Goal: Task Accomplishment & Management: Use online tool/utility

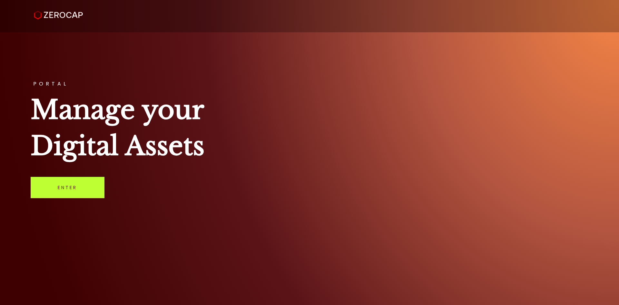
click at [70, 185] on link "Enter" at bounding box center [68, 187] width 74 height 21
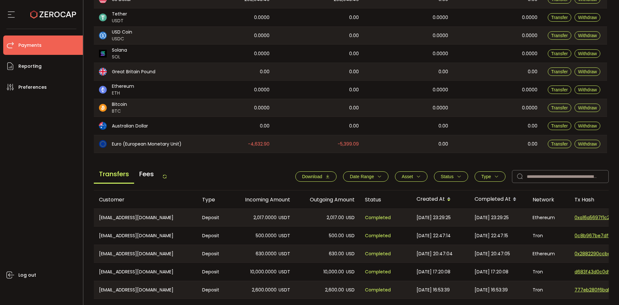
scroll to position [107, 0]
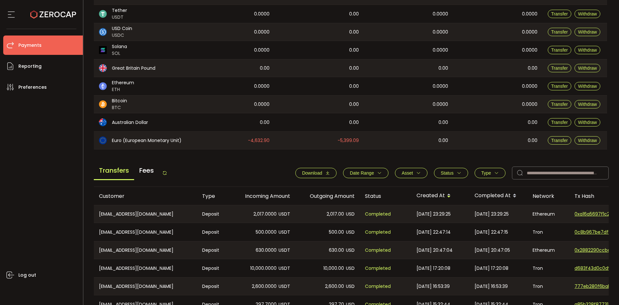
click at [167, 174] on icon at bounding box center [164, 172] width 5 height 5
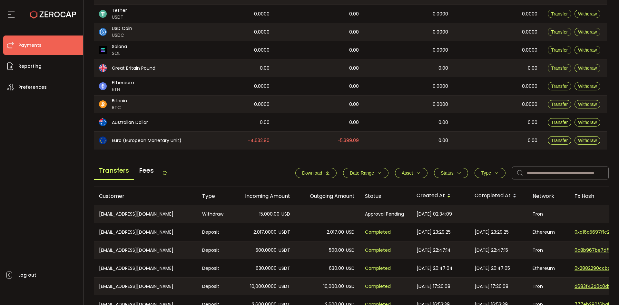
click at [166, 174] on icon at bounding box center [164, 172] width 5 height 5
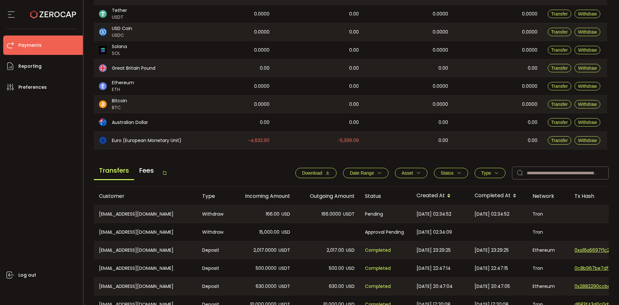
click at [165, 173] on icon at bounding box center [164, 172] width 5 height 5
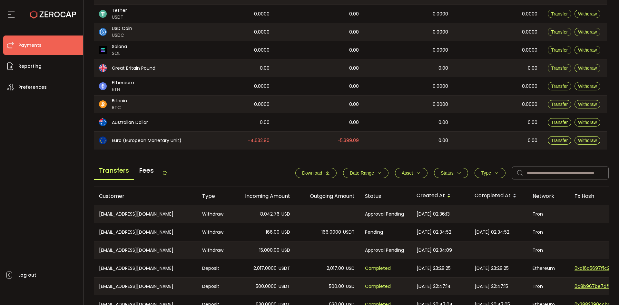
click at [163, 173] on div "Transfers Fees" at bounding box center [131, 172] width 74 height 15
click at [167, 171] on icon at bounding box center [164, 172] width 5 height 5
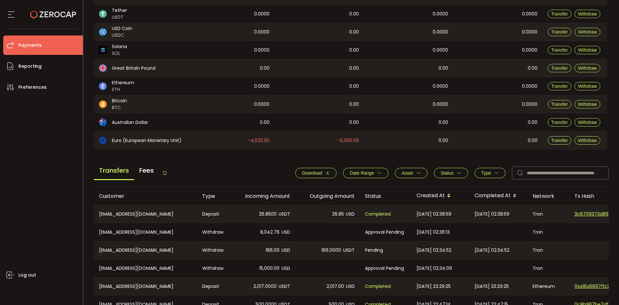
click at [166, 174] on icon at bounding box center [164, 172] width 5 height 5
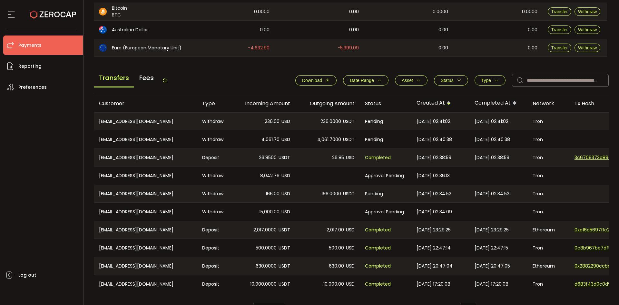
scroll to position [215, 0]
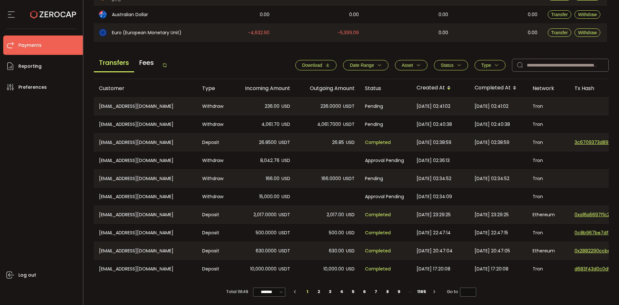
click at [167, 65] on icon at bounding box center [164, 65] width 5 height 5
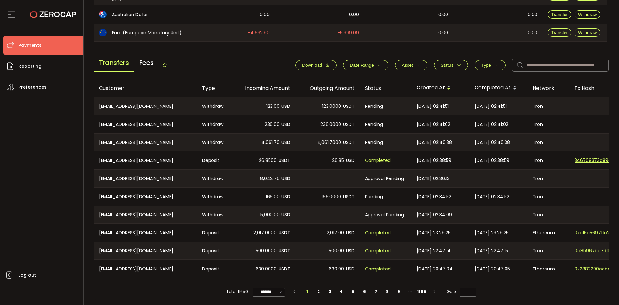
click at [167, 65] on icon at bounding box center [164, 65] width 5 height 5
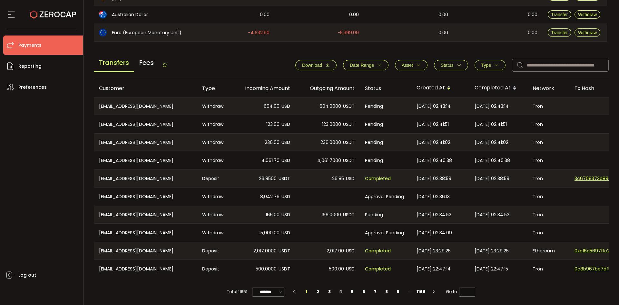
click at [168, 65] on div "Transfers Fees Download Date Range - Asset BTC ETH EUR GBP USD USDC USDT Clear …" at bounding box center [351, 67] width 515 height 25
click at [167, 65] on icon at bounding box center [164, 65] width 5 height 5
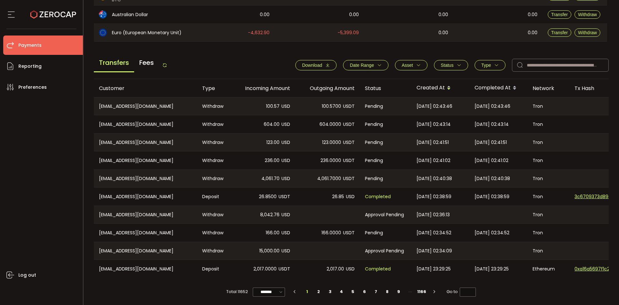
drag, startPoint x: 165, startPoint y: 63, endPoint x: 174, endPoint y: 61, distance: 9.2
click at [165, 63] on icon at bounding box center [164, 65] width 5 height 5
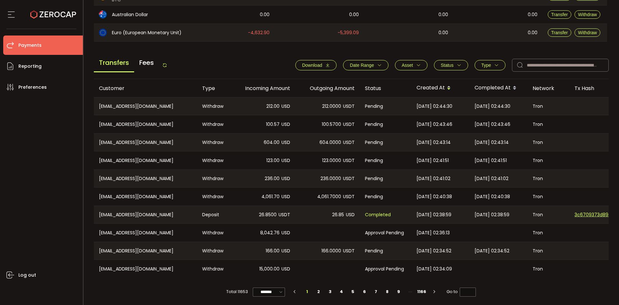
click at [166, 65] on icon at bounding box center [164, 65] width 5 height 5
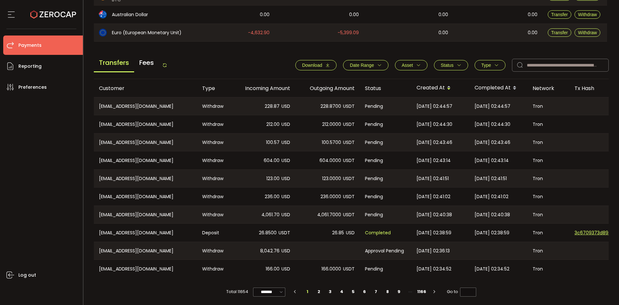
click at [167, 66] on icon at bounding box center [164, 65] width 5 height 5
